Goal: Information Seeking & Learning: Learn about a topic

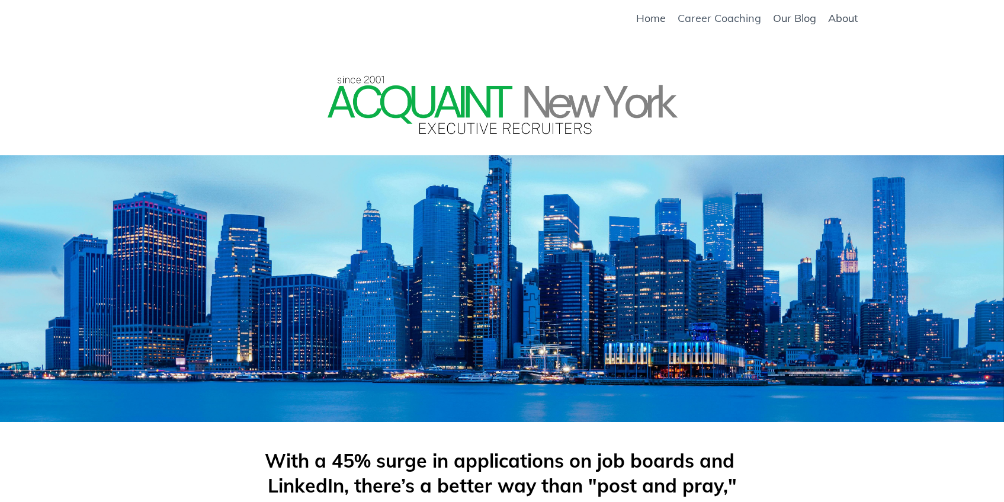
click at [726, 17] on link "Career Coaching" at bounding box center [720, 18] width 84 height 13
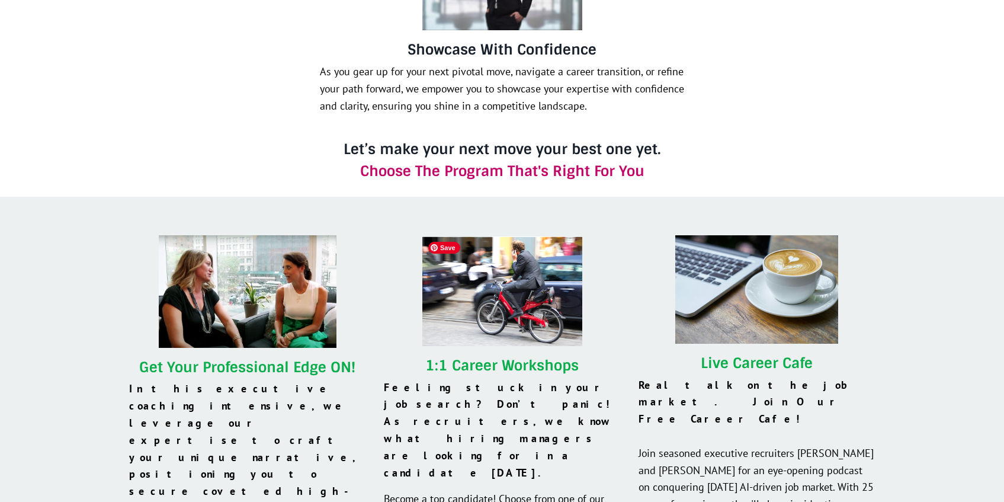
scroll to position [890, 0]
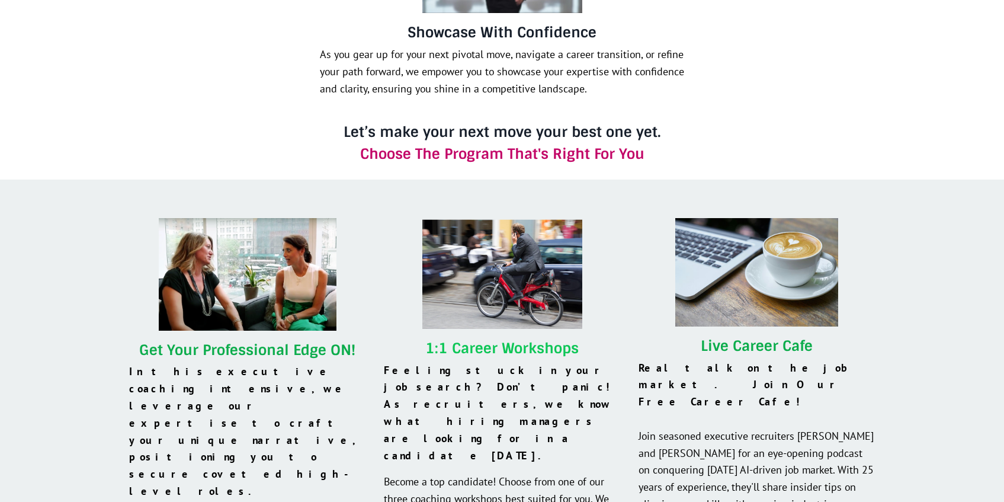
click at [479, 343] on link "1:1 Career Workshops" at bounding box center [501, 348] width 153 height 18
